Goal: Transaction & Acquisition: Purchase product/service

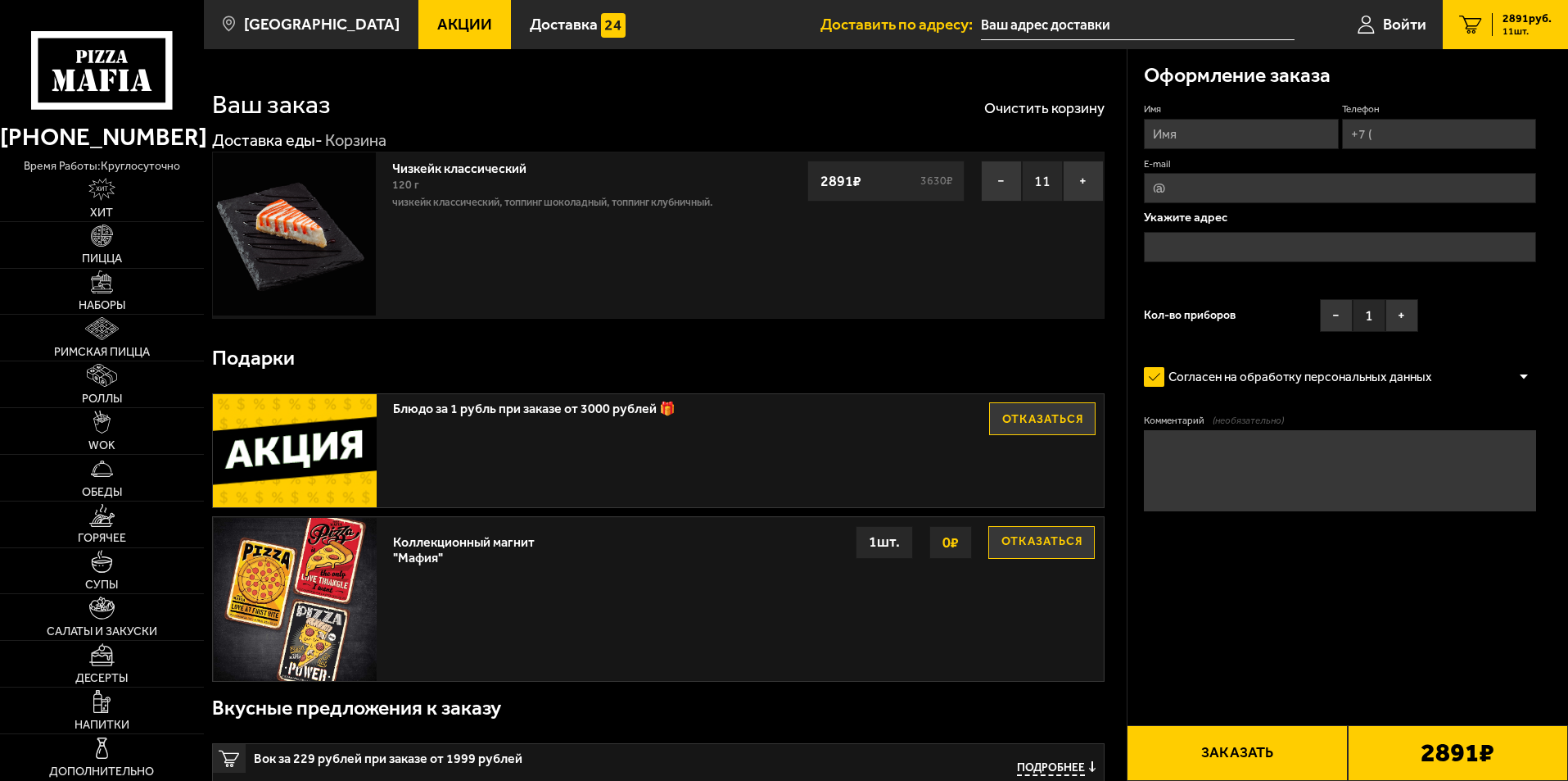
click at [437, 23] on span "Акции" at bounding box center [464, 23] width 55 height 15
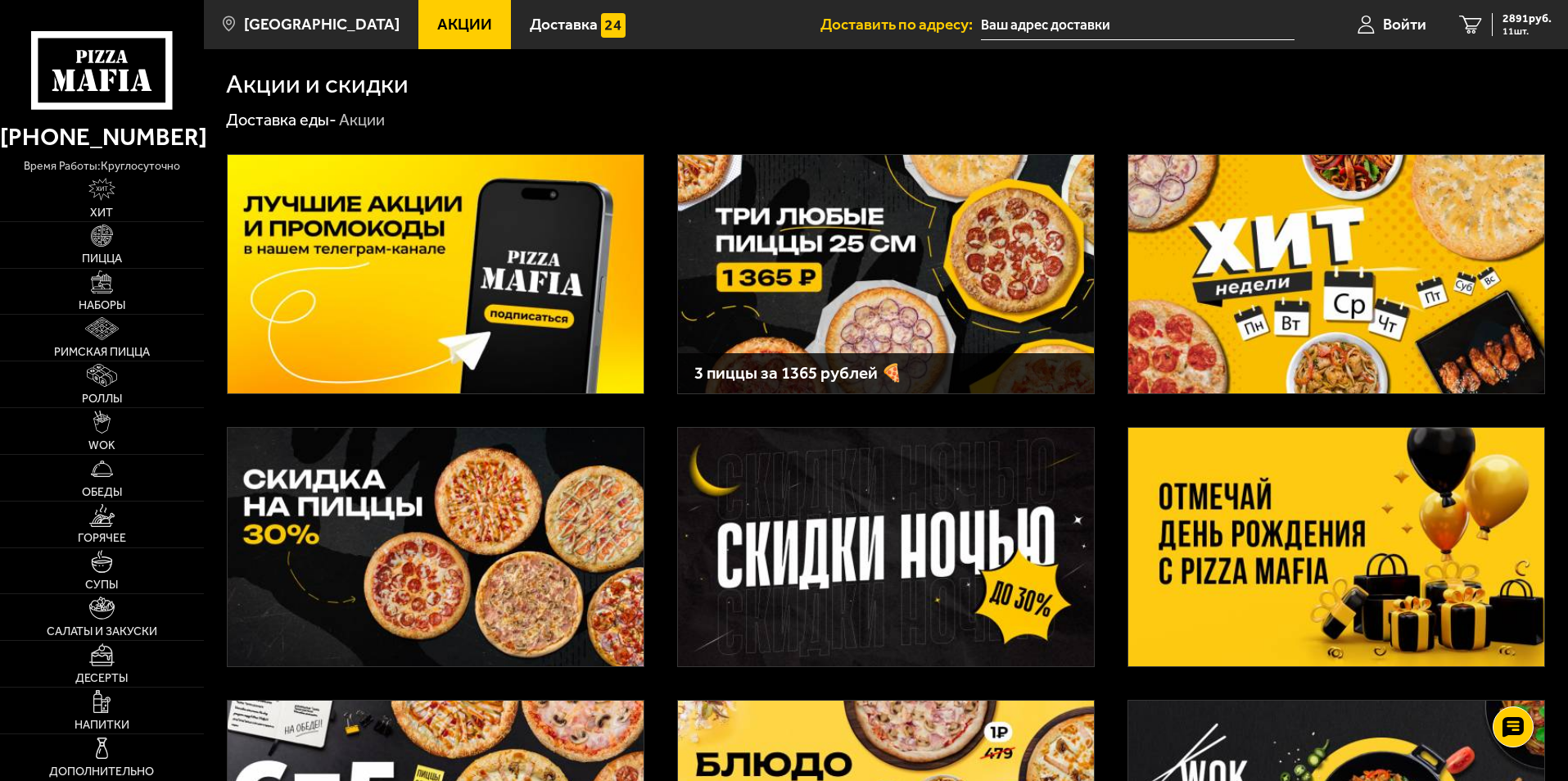
click at [903, 300] on img at bounding box center [887, 274] width 416 height 239
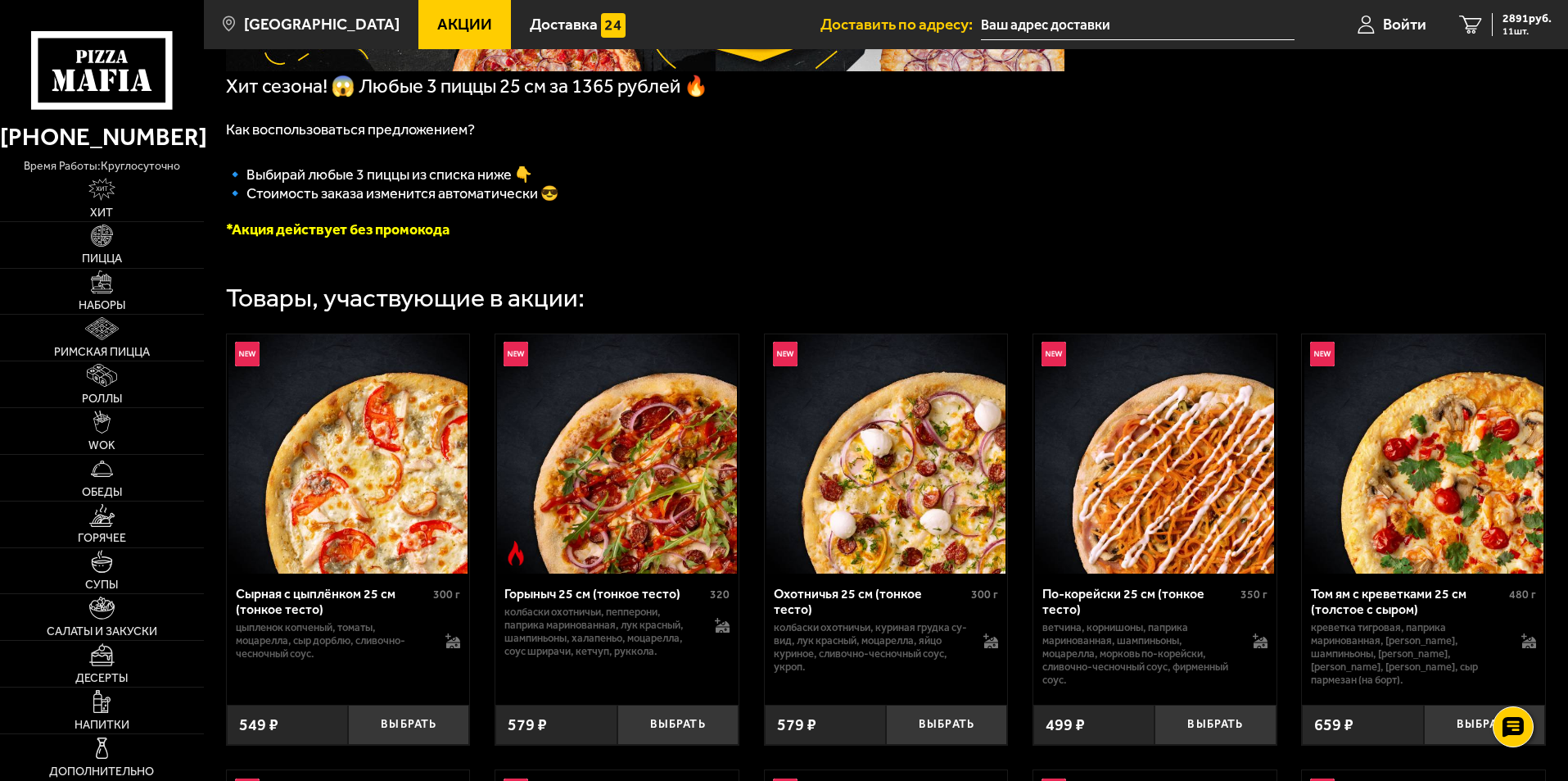
scroll to position [328, 0]
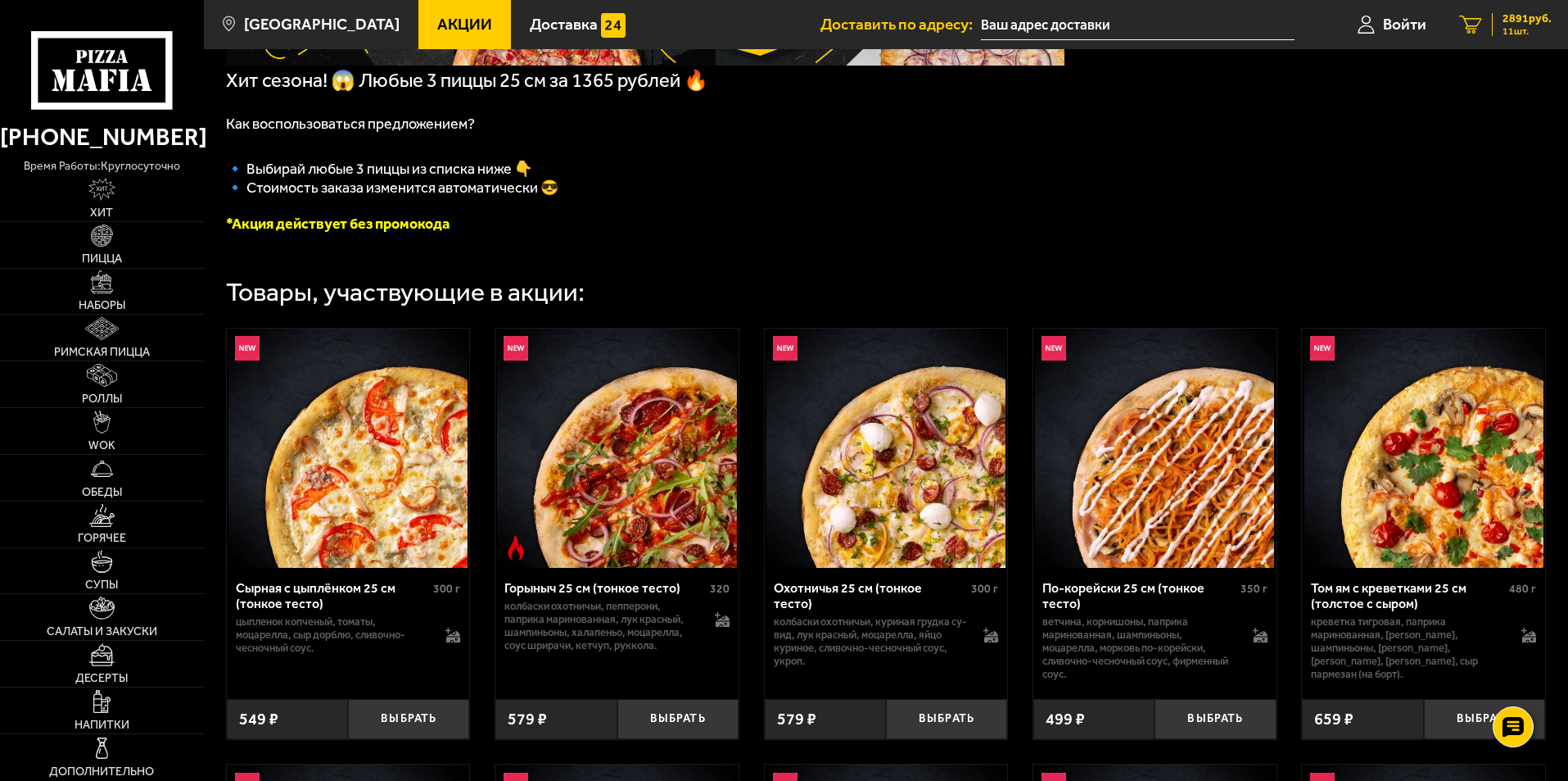
click at [1526, 31] on span "11 шт." at bounding box center [1527, 31] width 49 height 10
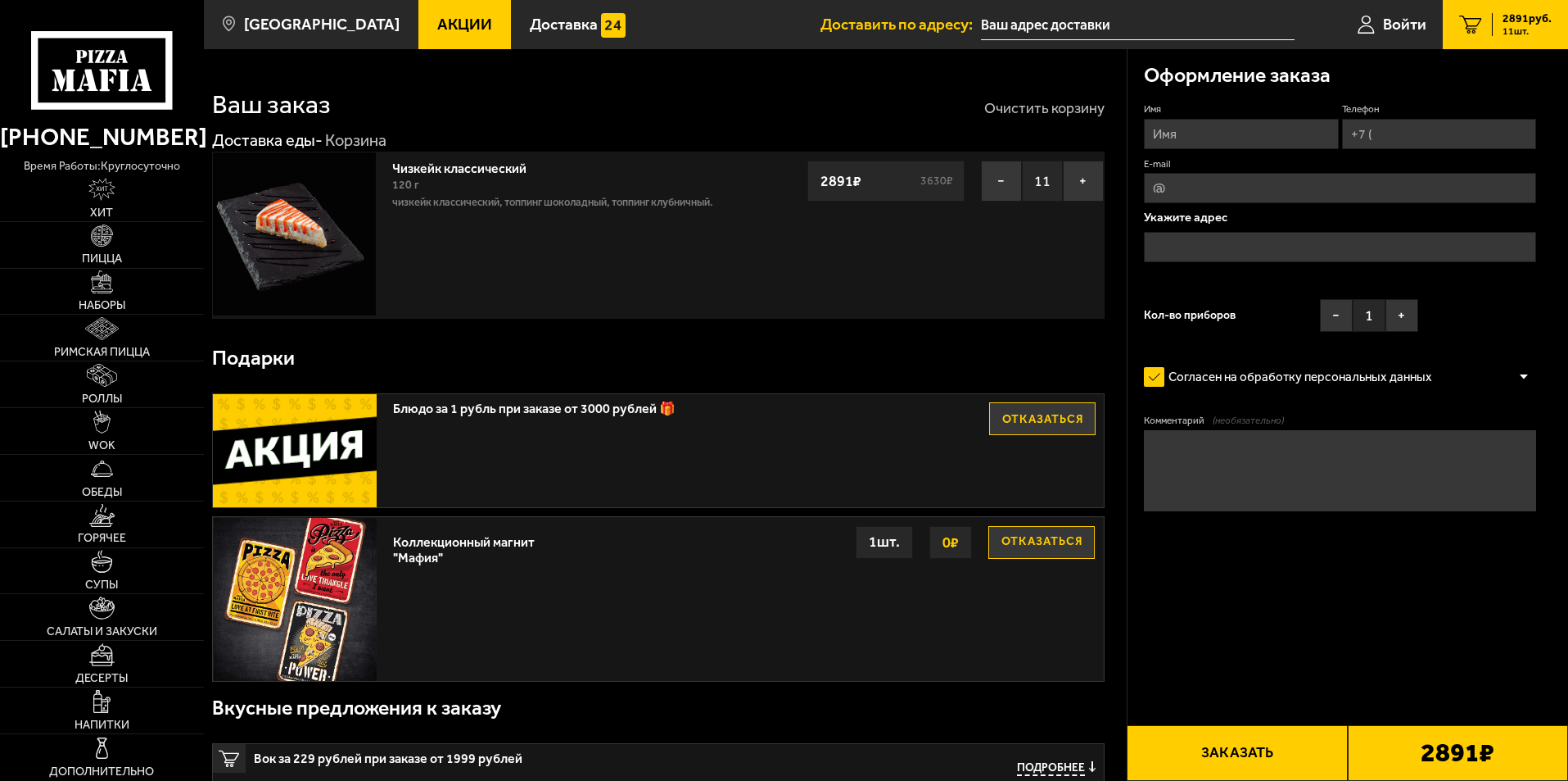
click at [1031, 106] on button "Очистить корзину" at bounding box center [1045, 108] width 120 height 14
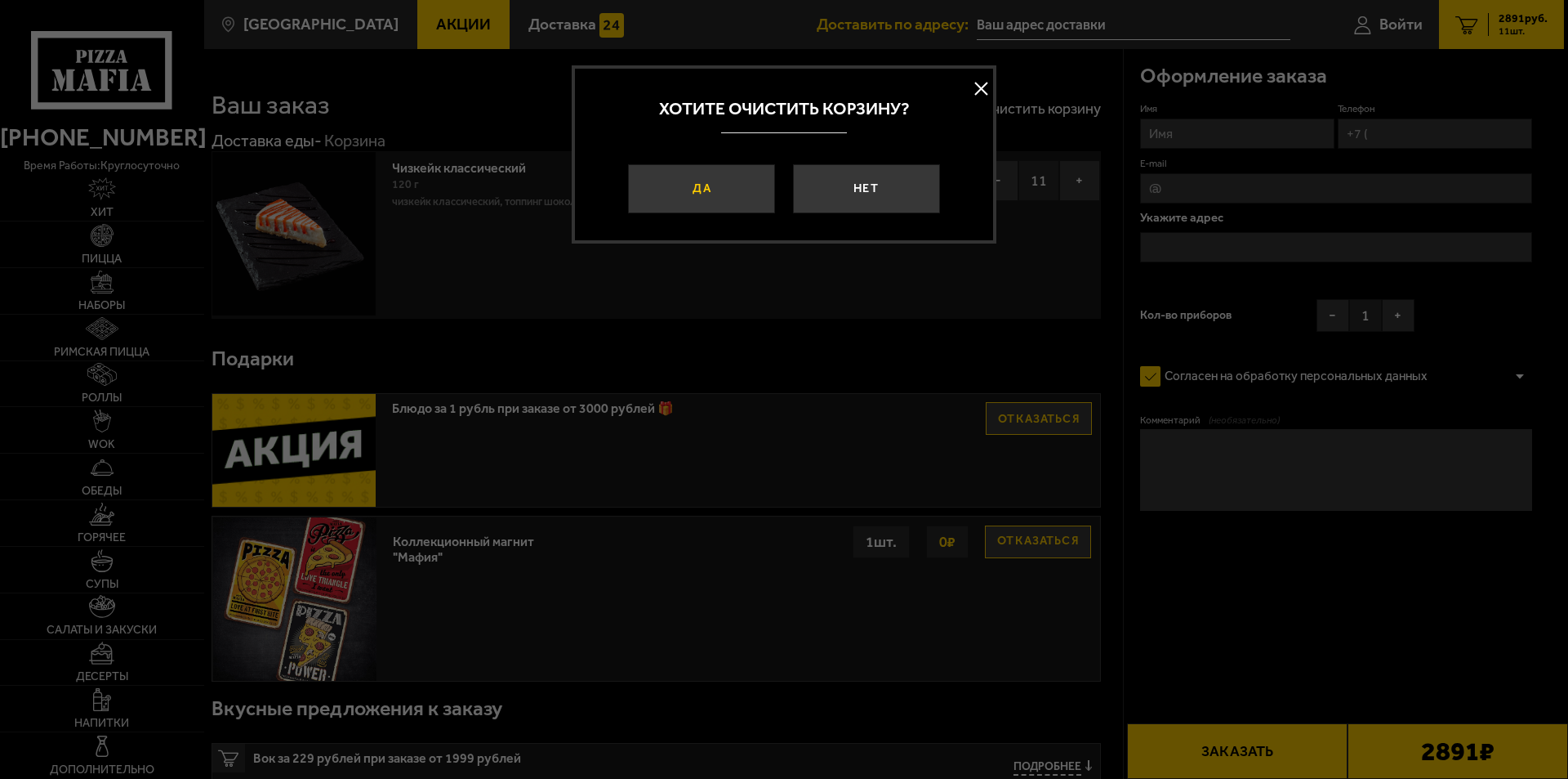
click at [720, 189] on button "Да" at bounding box center [702, 188] width 147 height 49
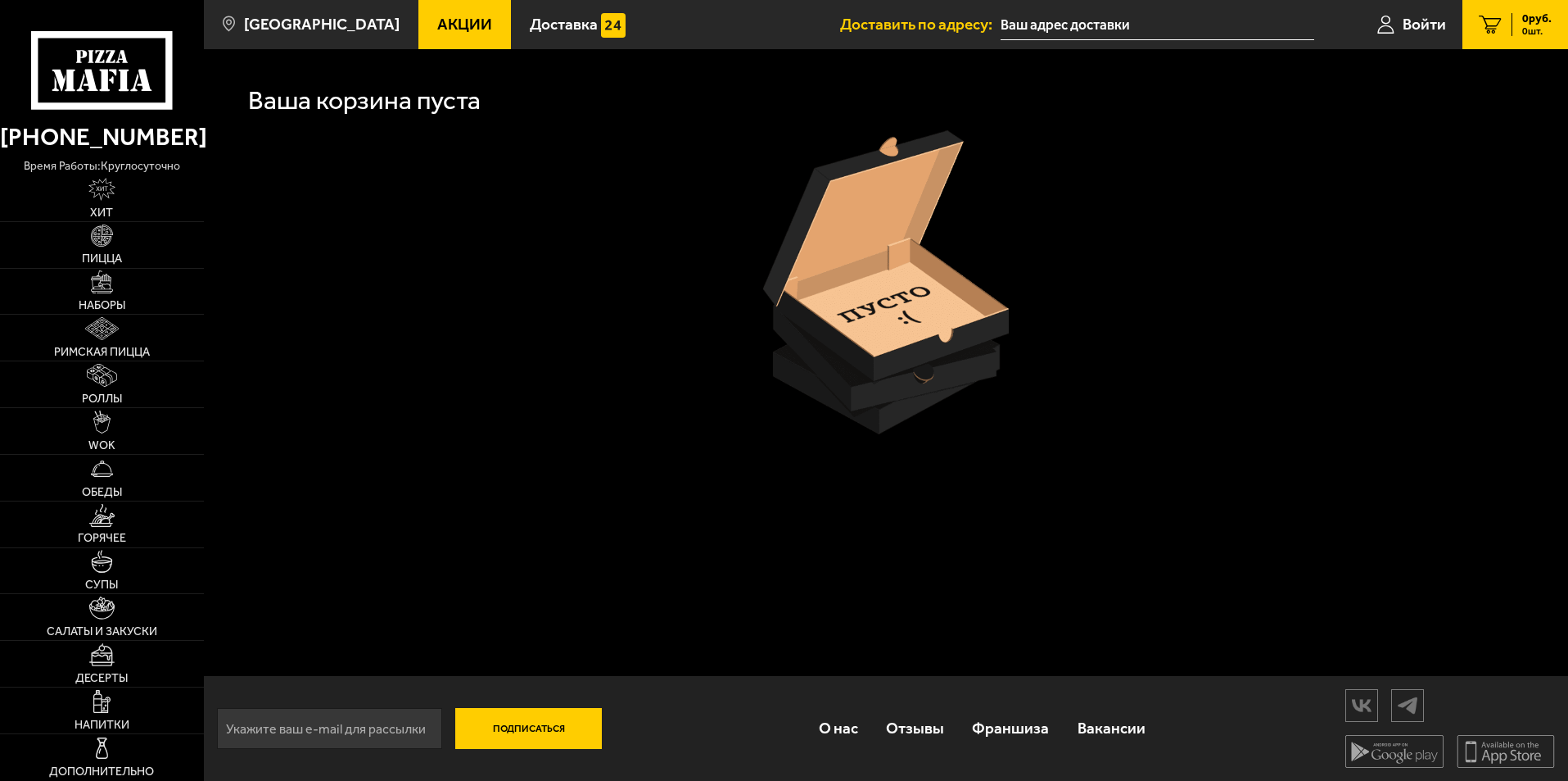
drag, startPoint x: 642, startPoint y: 352, endPoint x: 546, endPoint y: 193, distance: 185.7
click at [643, 342] on div at bounding box center [886, 282] width 1320 height 304
click at [437, 20] on span "Акции" at bounding box center [464, 23] width 55 height 15
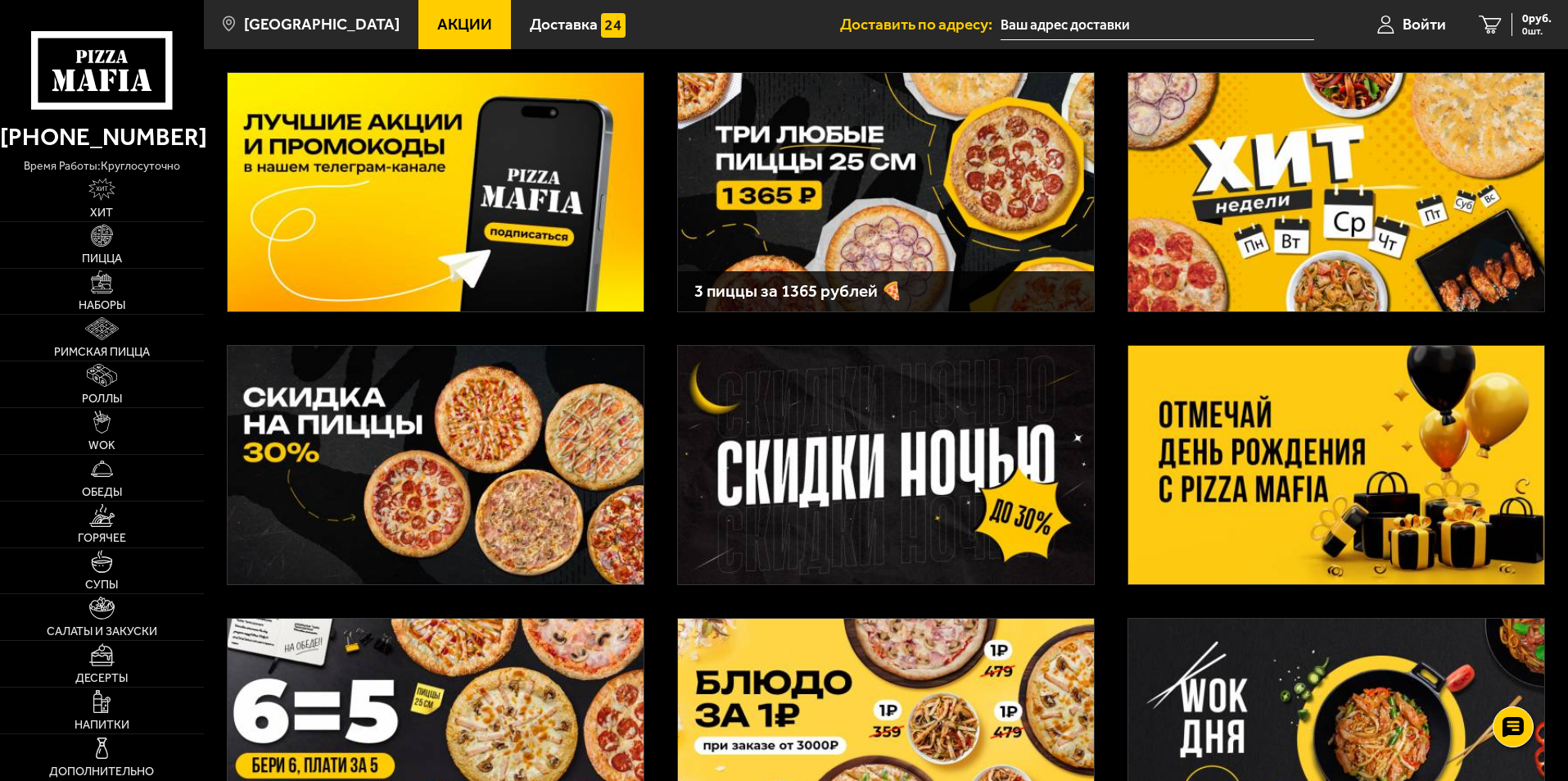
click at [922, 193] on img at bounding box center [887, 192] width 416 height 239
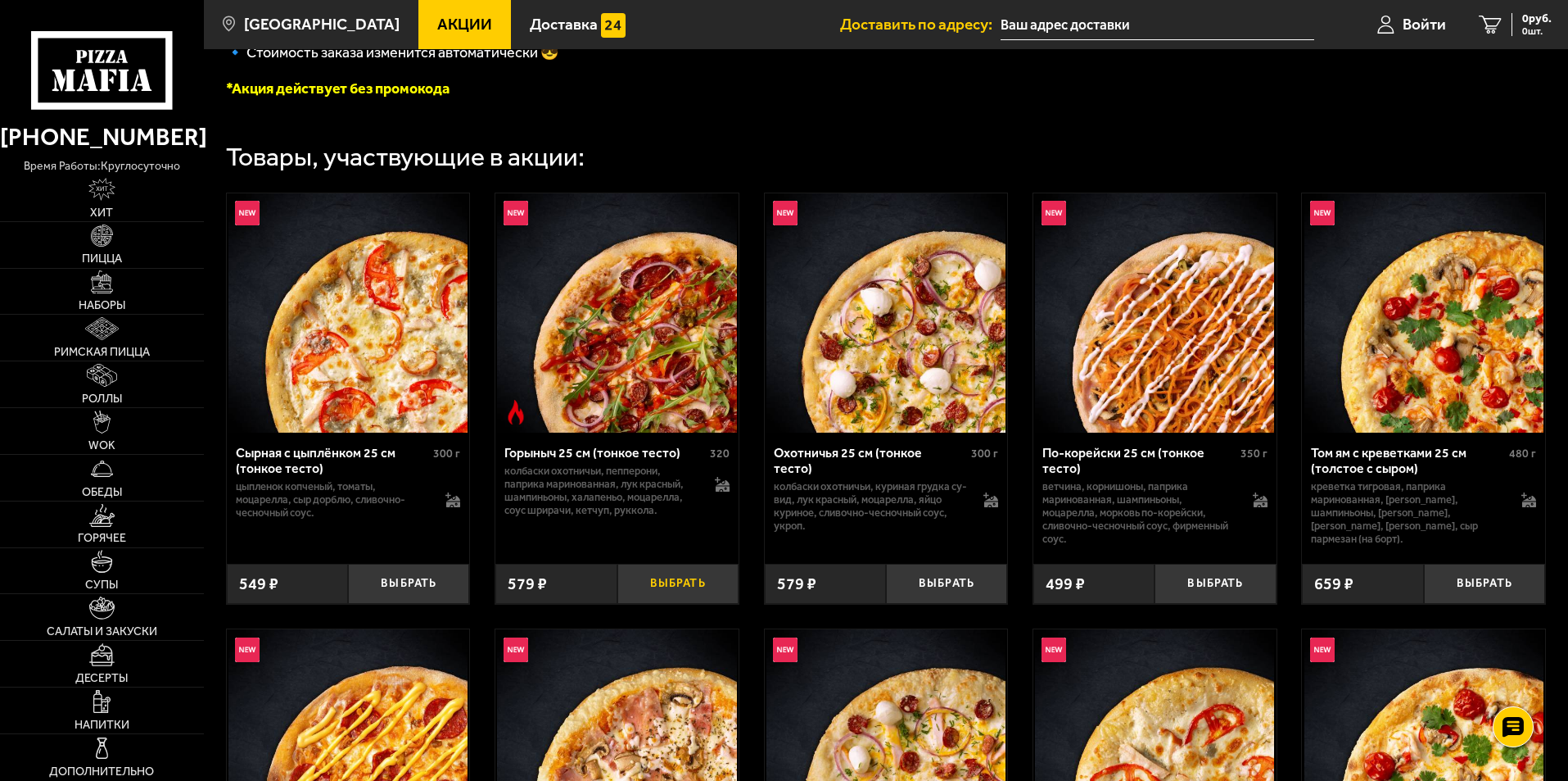
scroll to position [492, 0]
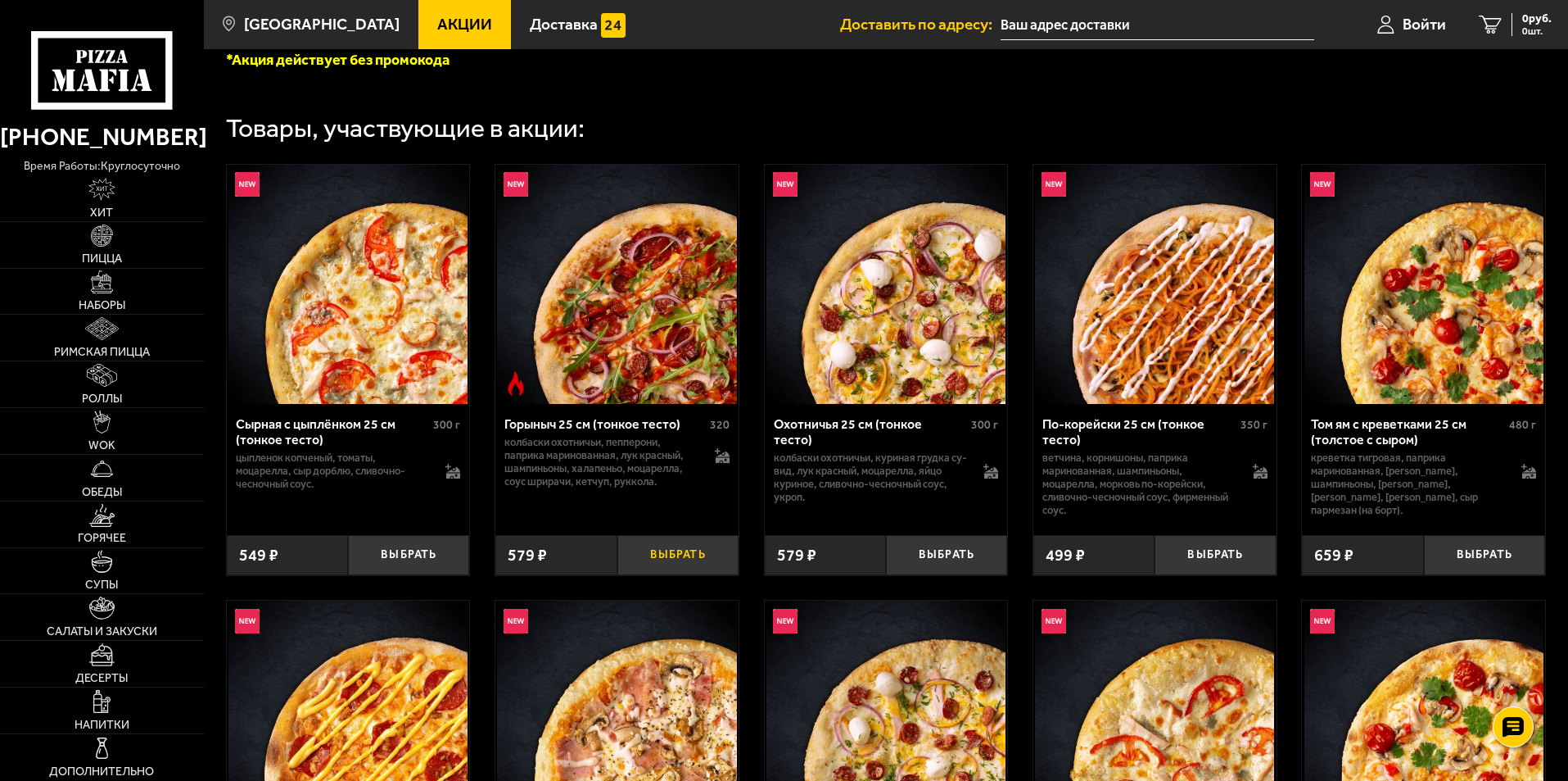
click at [697, 562] on button "Выбрать" at bounding box center [678, 555] width 121 height 40
drag, startPoint x: 942, startPoint y: 566, endPoint x: 968, endPoint y: 573, distance: 26.9
click at [941, 566] on button "Выбрать" at bounding box center [946, 555] width 121 height 40
drag, startPoint x: 1207, startPoint y: 565, endPoint x: 1183, endPoint y: 592, distance: 36.1
click at [1206, 566] on button "Выбрать" at bounding box center [1215, 555] width 121 height 40
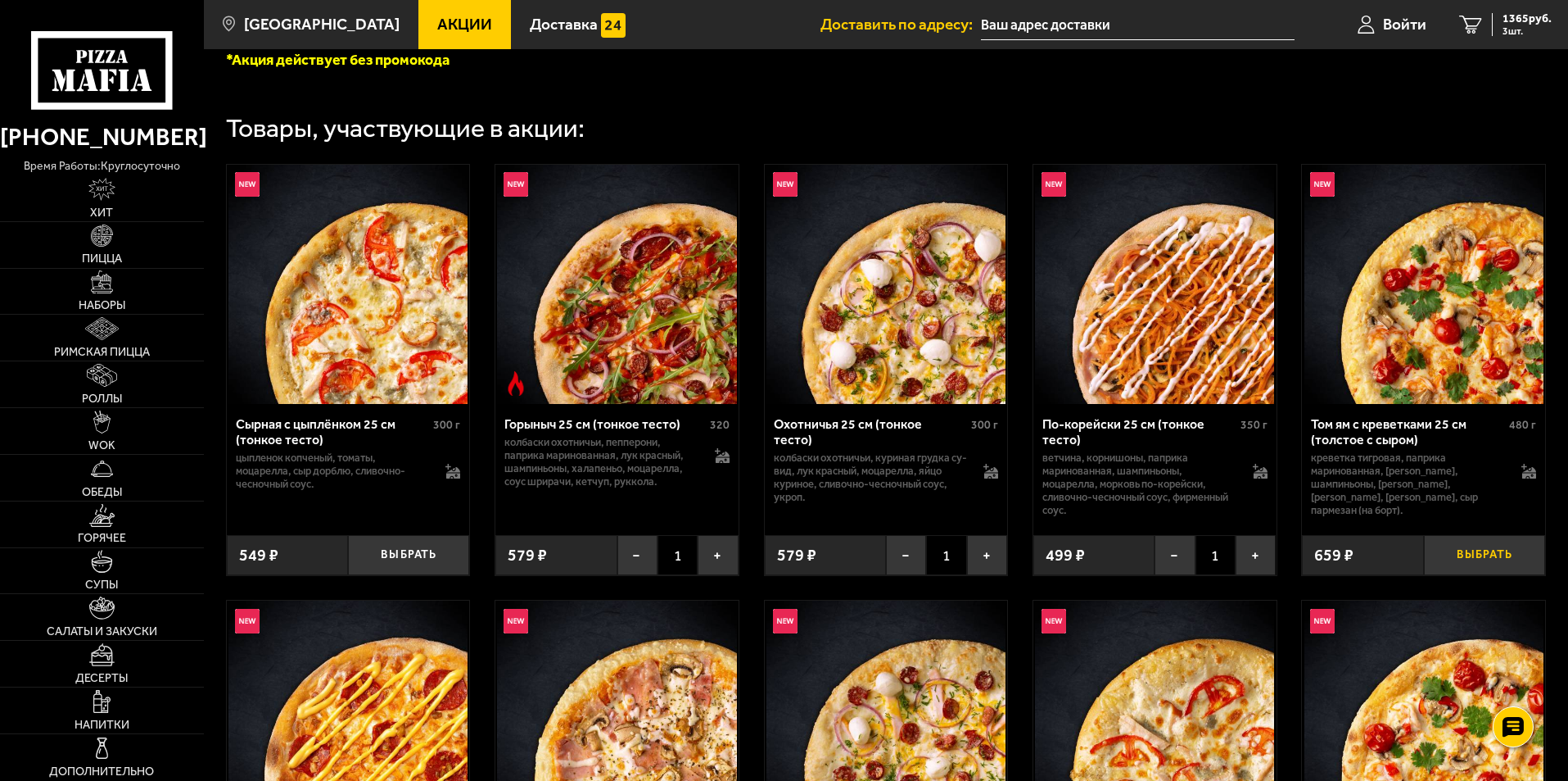
click at [1493, 563] on button "Выбрать" at bounding box center [1485, 555] width 121 height 40
drag, startPoint x: 413, startPoint y: 558, endPoint x: 450, endPoint y: 567, distance: 38.1
click at [419, 560] on button "Выбрать" at bounding box center [408, 555] width 121 height 40
click at [448, 565] on button "+" at bounding box center [449, 555] width 40 height 40
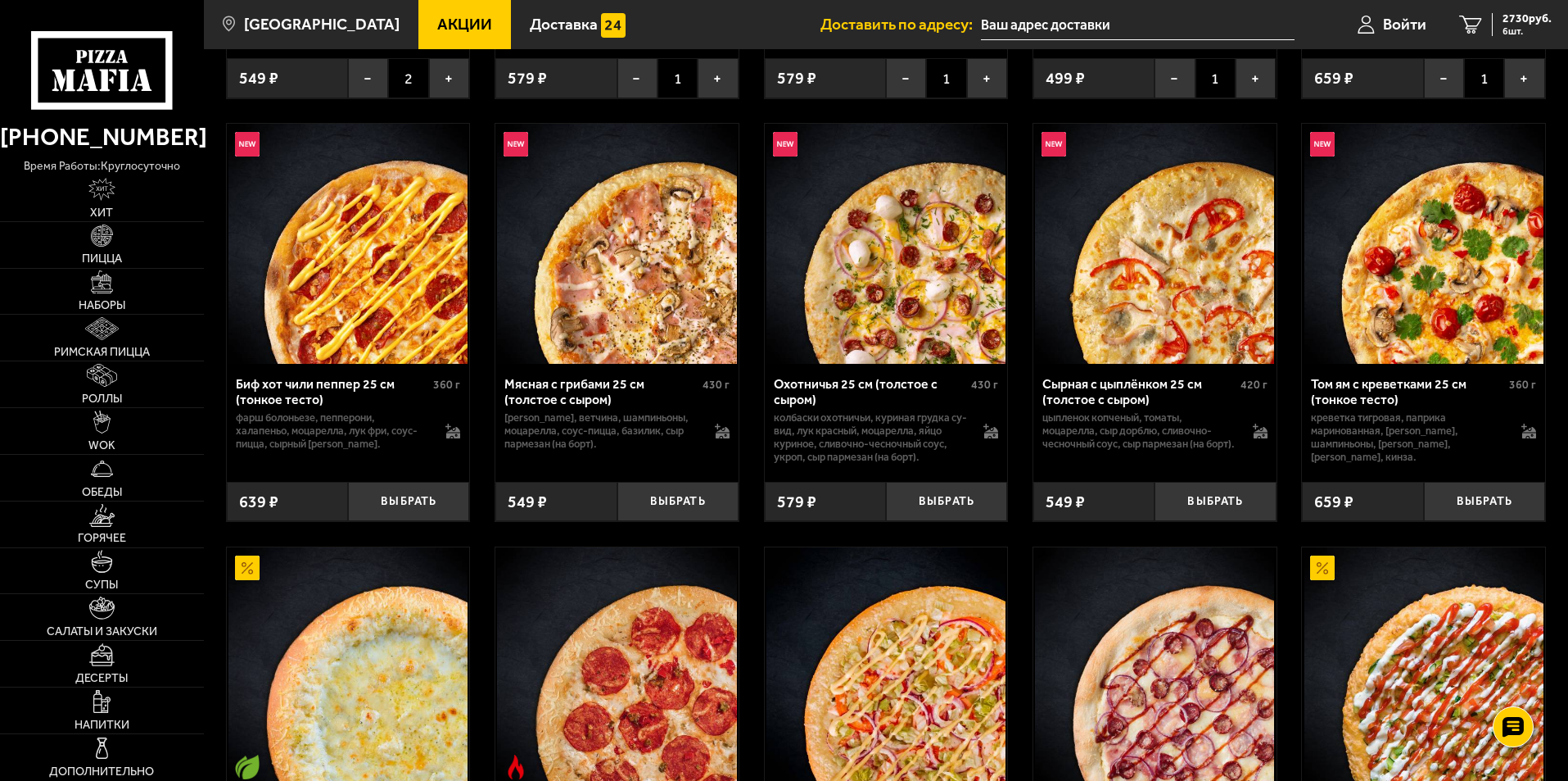
scroll to position [1147, 0]
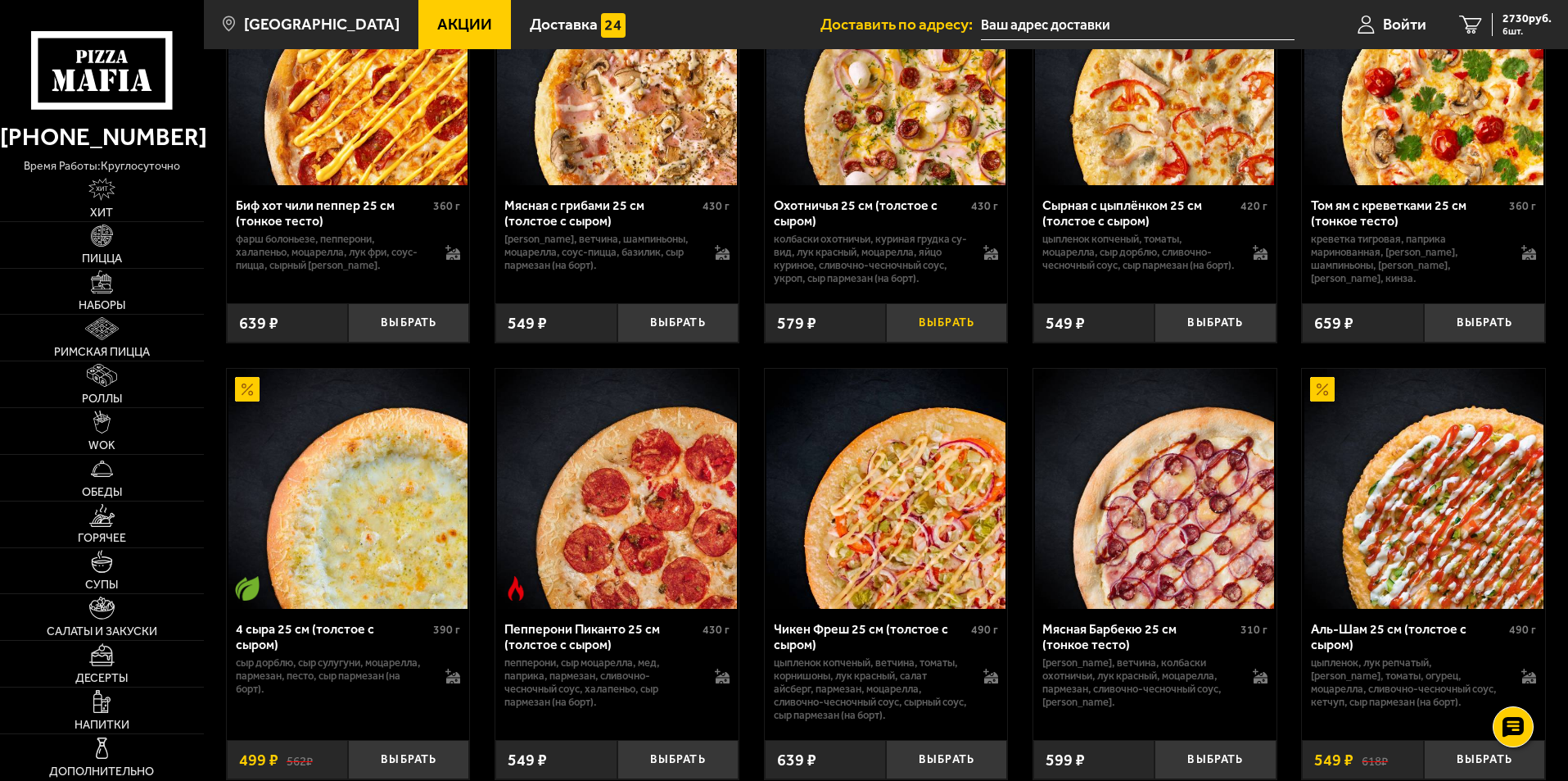
click at [975, 322] on button "Выбрать" at bounding box center [946, 323] width 121 height 40
click at [1213, 332] on button "Выбрать" at bounding box center [1215, 323] width 121 height 40
click at [1479, 329] on button "Выбрать" at bounding box center [1485, 323] width 121 height 40
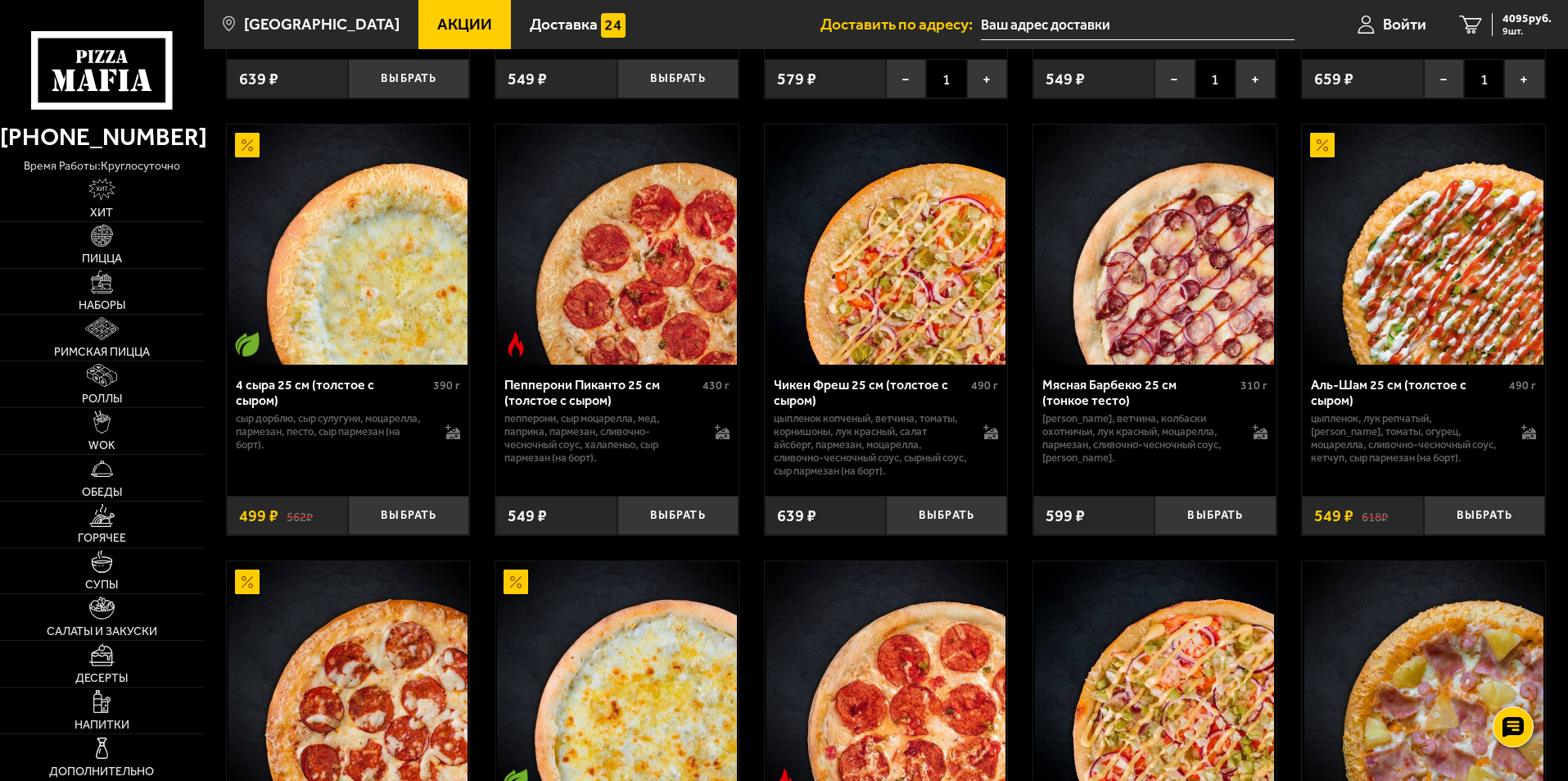
scroll to position [1392, 0]
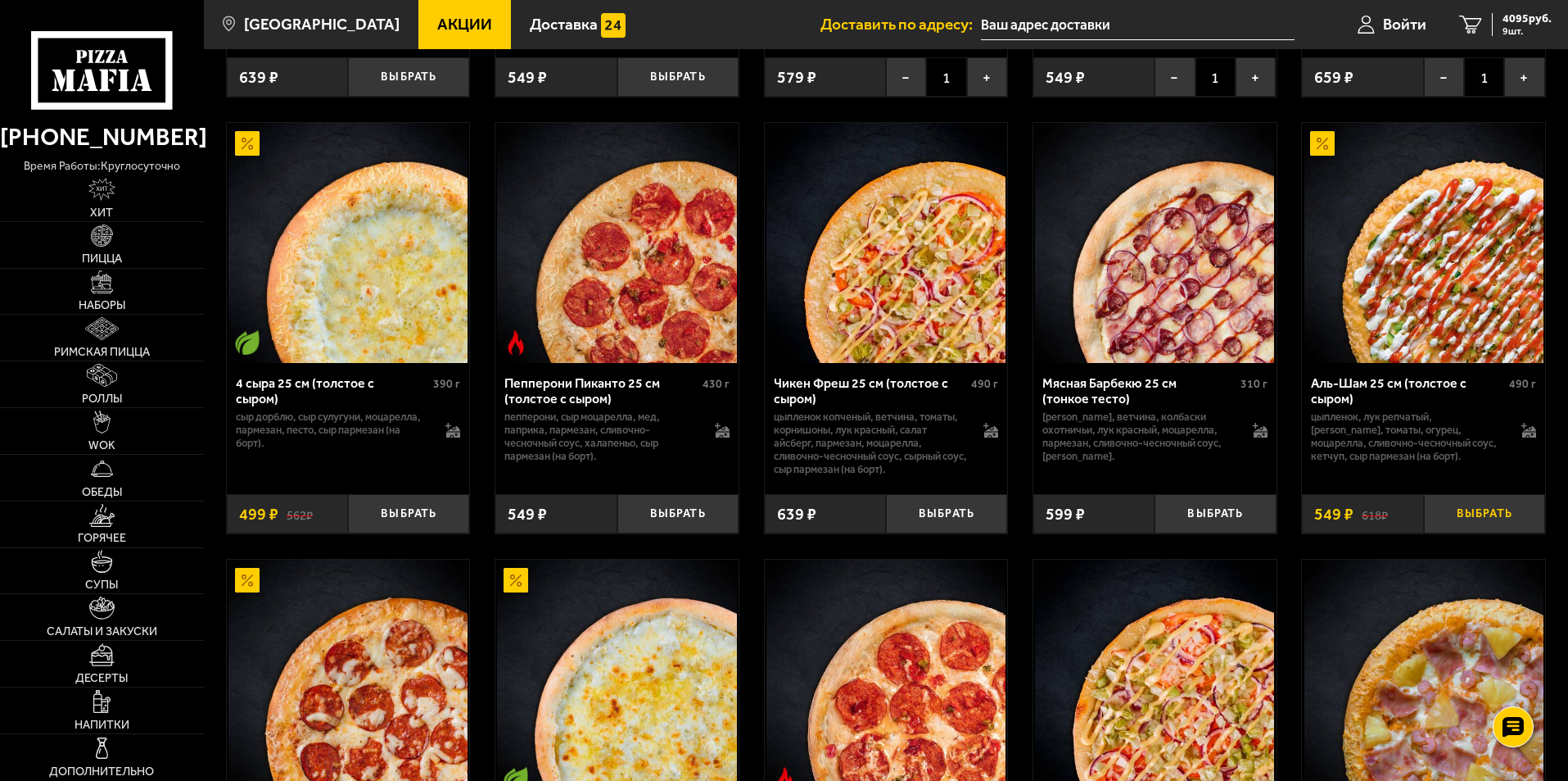
click at [1489, 523] on button "Выбрать" at bounding box center [1485, 513] width 121 height 40
click at [1236, 526] on button "Выбрать" at bounding box center [1215, 513] width 121 height 40
drag, startPoint x: 1531, startPoint y: 28, endPoint x: 1520, endPoint y: 44, distance: 19.4
click at [1530, 29] on span "11 шт." at bounding box center [1527, 31] width 49 height 10
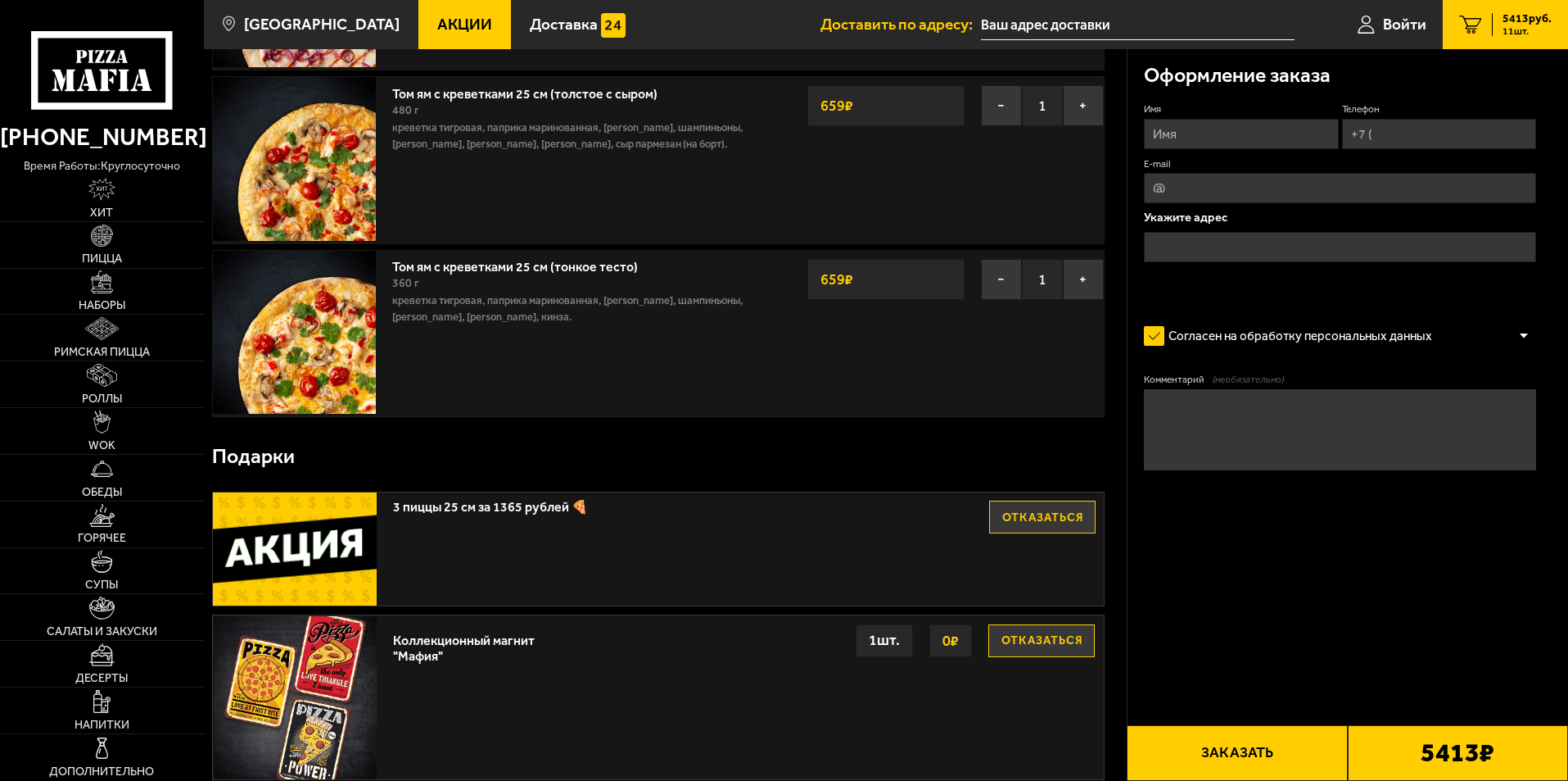
scroll to position [1638, 0]
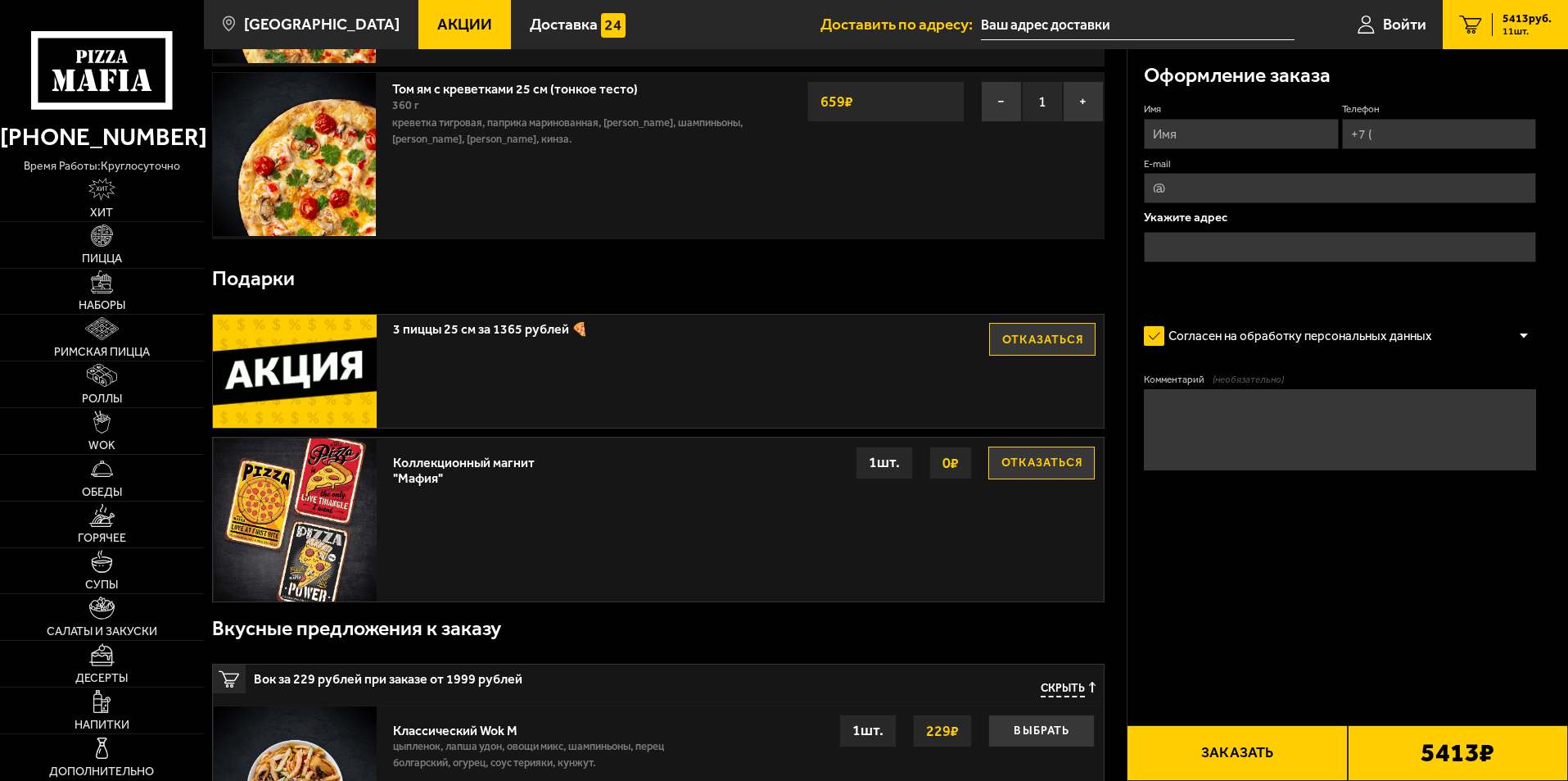
drag, startPoint x: 1048, startPoint y: 346, endPoint x: 859, endPoint y: 425, distance: 204.8
click at [1047, 347] on button "Отказаться" at bounding box center [1042, 339] width 107 height 33
click at [1041, 340] on button "Выбрать" at bounding box center [1042, 339] width 107 height 33
drag, startPoint x: 1039, startPoint y: 344, endPoint x: 1026, endPoint y: 352, distance: 15.3
click at [1037, 347] on button "Отказаться" at bounding box center [1042, 339] width 107 height 33
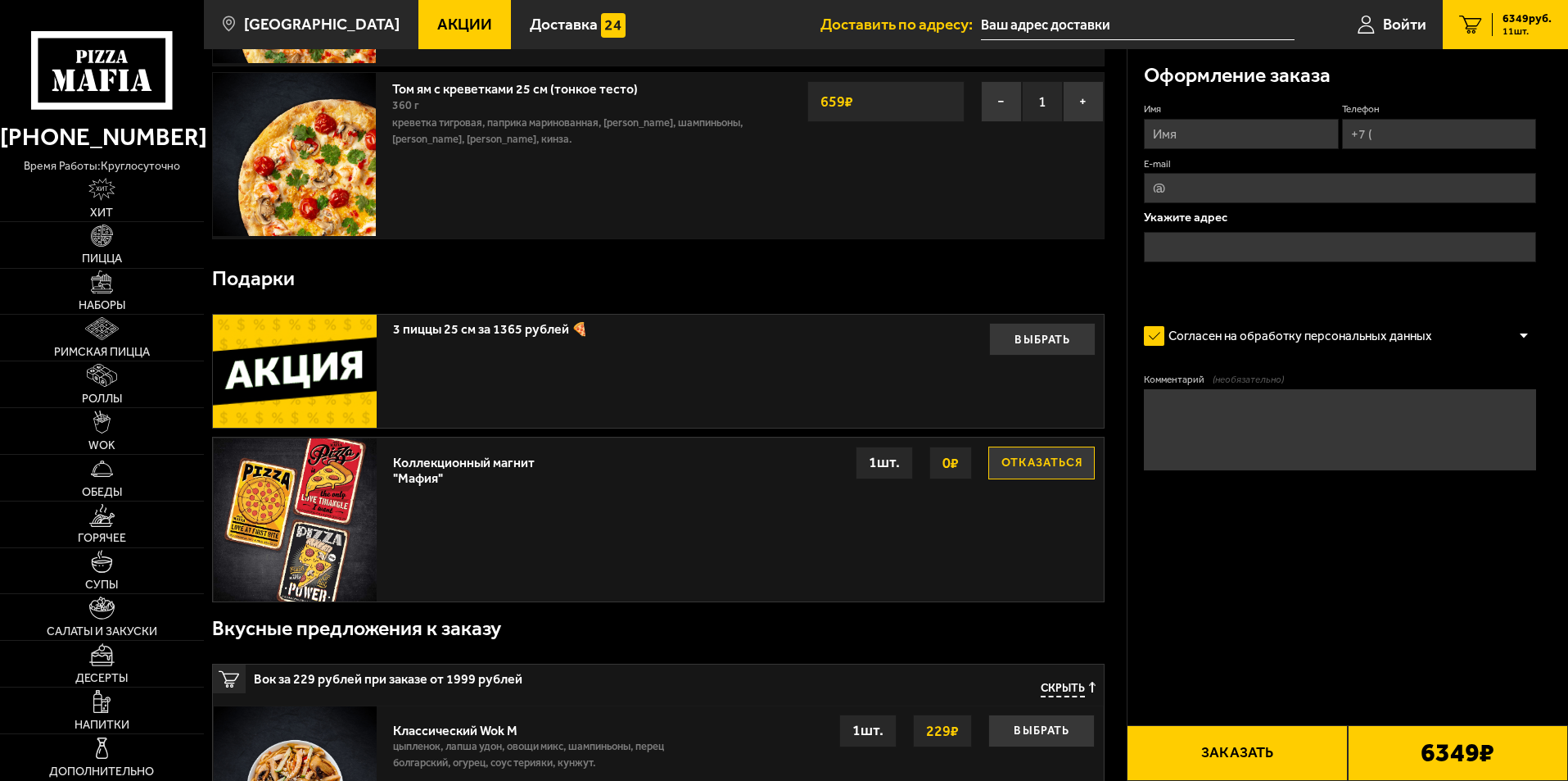
click at [1042, 465] on button "Отказаться" at bounding box center [1041, 462] width 107 height 33
